Goal: Register for event/course

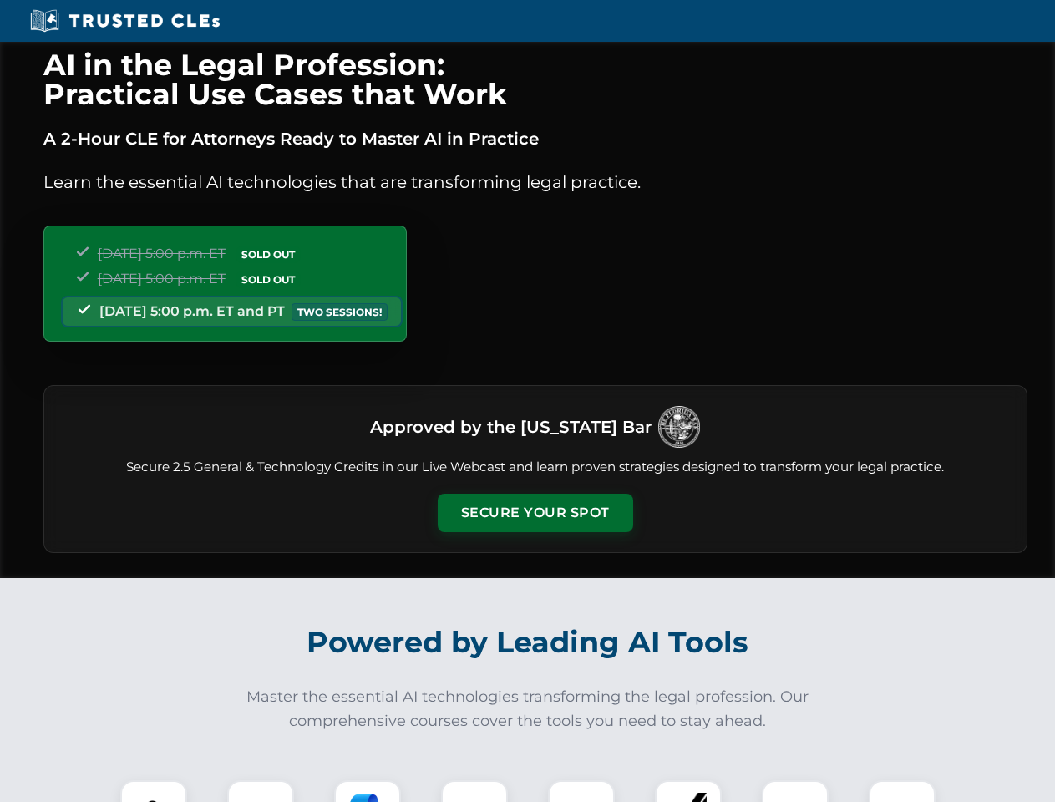
click at [535, 513] on button "Secure Your Spot" at bounding box center [536, 513] width 196 height 38
click at [154, 791] on img at bounding box center [154, 814] width 48 height 48
